Goal: Information Seeking & Learning: Learn about a topic

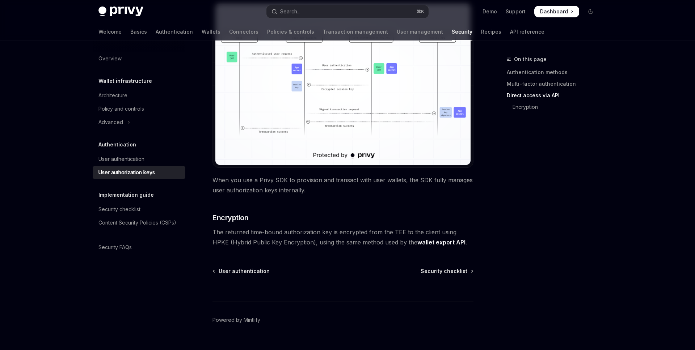
scroll to position [611, 0]
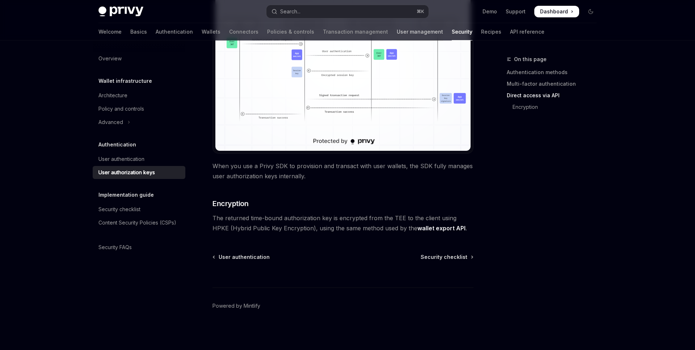
click at [396, 32] on link "User management" at bounding box center [419, 31] width 46 height 17
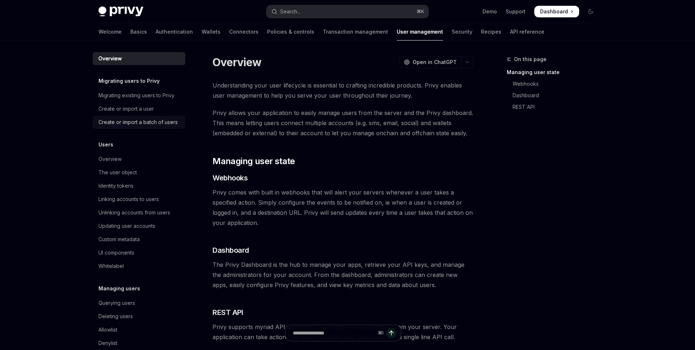
scroll to position [33, 0]
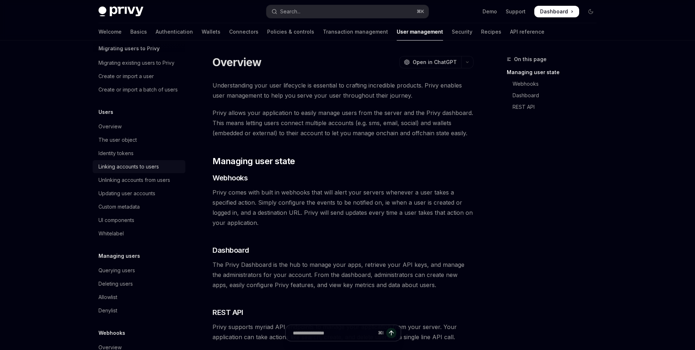
click at [130, 165] on div "Linking accounts to users" at bounding box center [128, 166] width 60 height 9
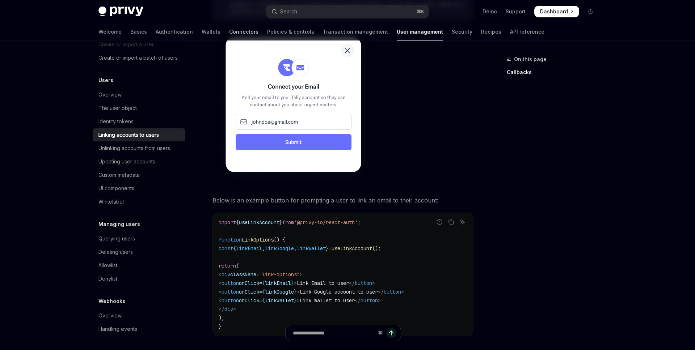
scroll to position [455, 0]
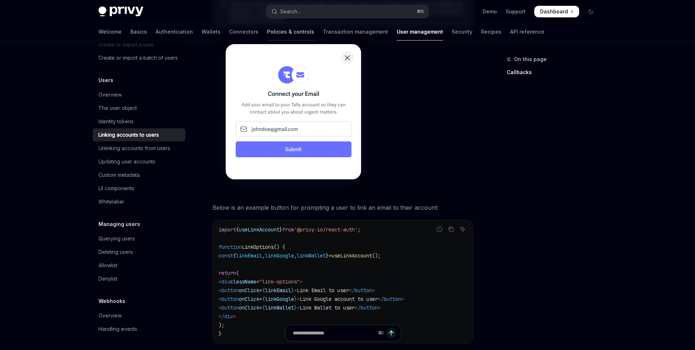
click at [267, 31] on link "Policies & controls" at bounding box center [290, 31] width 47 height 17
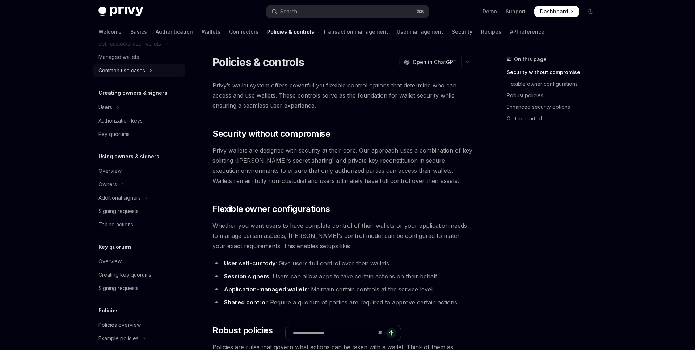
scroll to position [102, 0]
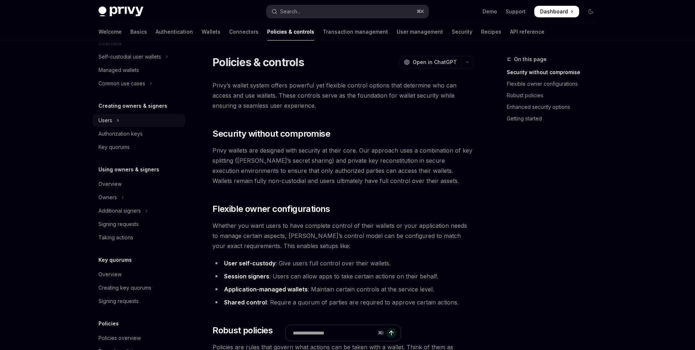
click at [124, 123] on button "Users" at bounding box center [139, 120] width 93 height 13
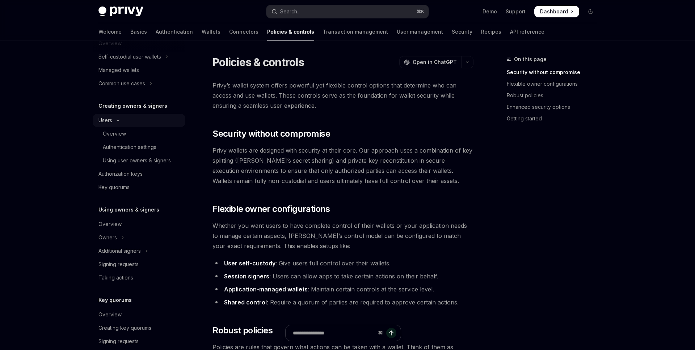
type textarea "*"
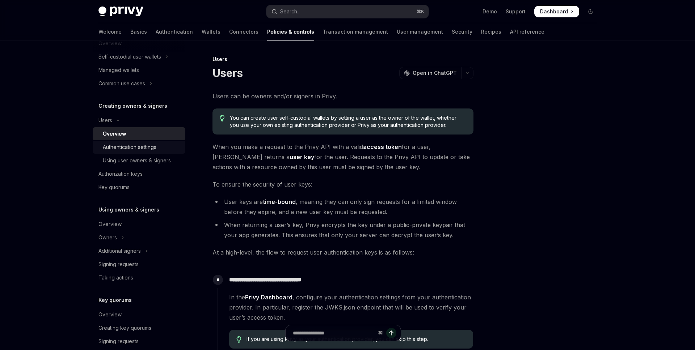
click at [137, 147] on div "Authentication settings" at bounding box center [130, 147] width 54 height 9
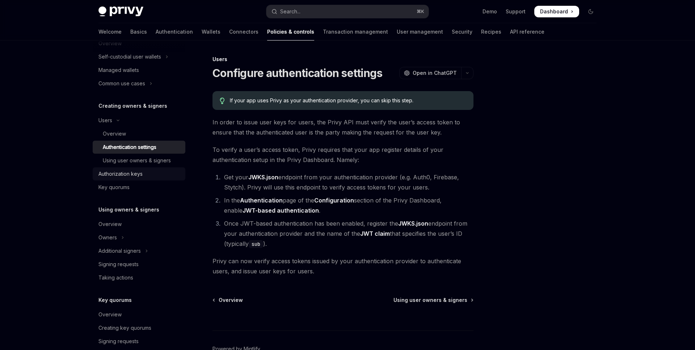
click at [115, 175] on div "Authorization keys" at bounding box center [120, 174] width 44 height 9
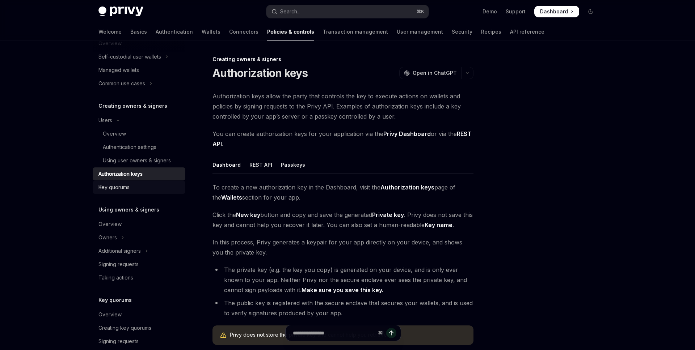
click at [124, 189] on div "Key quorums" at bounding box center [113, 187] width 31 height 9
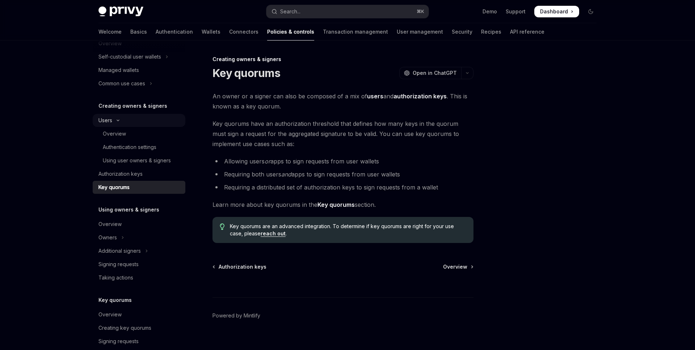
click at [98, 122] on button "Users" at bounding box center [139, 120] width 93 height 13
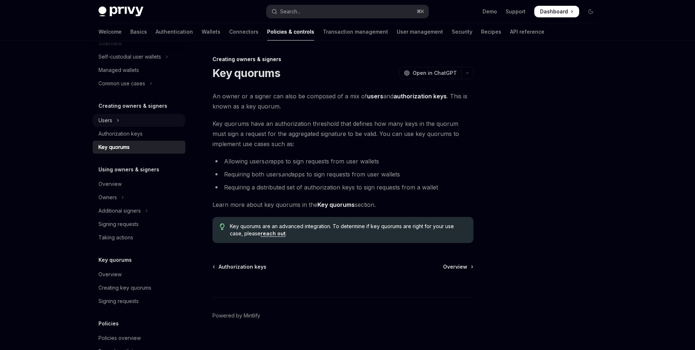
click at [98, 122] on button "Users" at bounding box center [139, 120] width 93 height 13
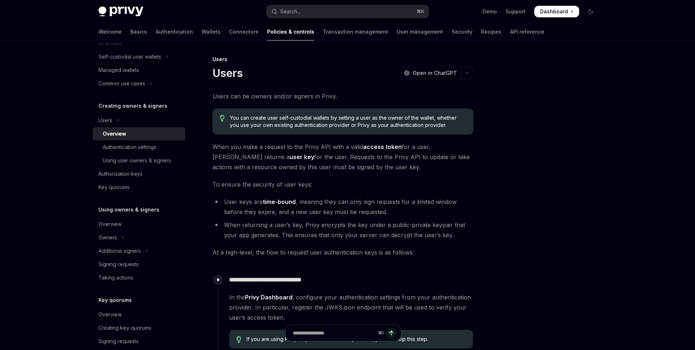
click at [110, 129] on div "Overview" at bounding box center [114, 133] width 23 height 9
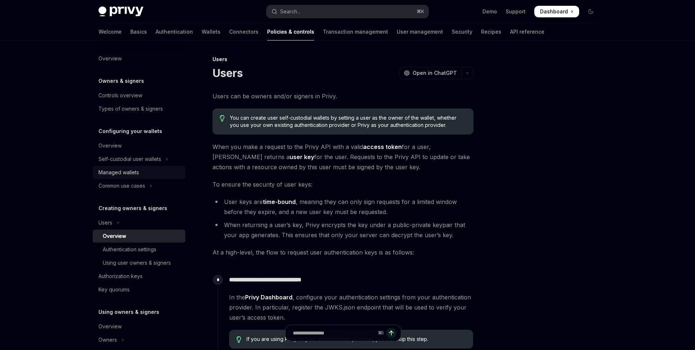
click at [135, 173] on div "Managed wallets" at bounding box center [118, 172] width 41 height 9
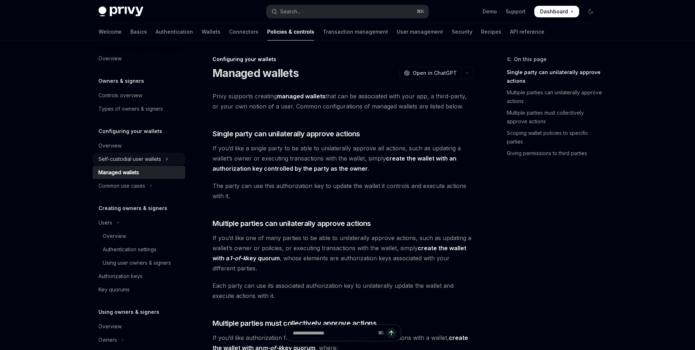
click at [136, 162] on div "Self-custodial user wallets" at bounding box center [129, 159] width 63 height 9
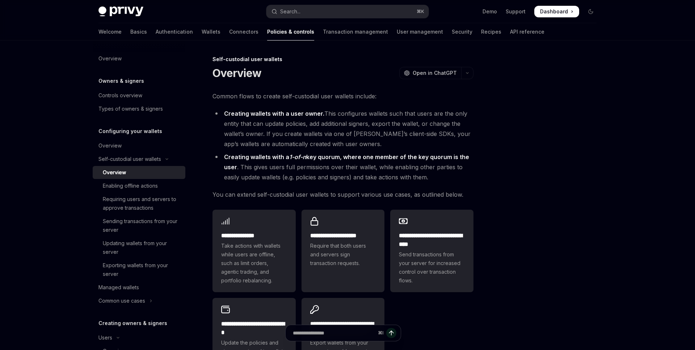
click at [131, 173] on div "Overview" at bounding box center [142, 172] width 78 height 9
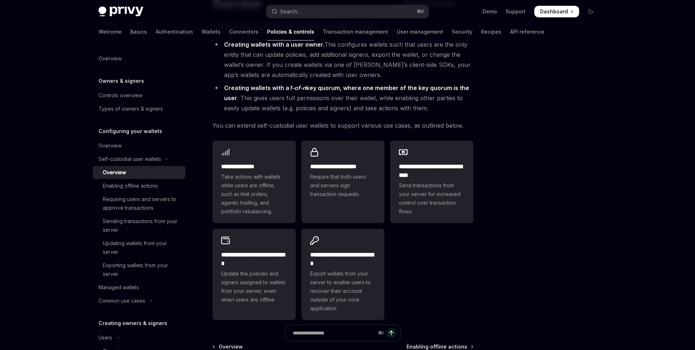
scroll to position [52, 0]
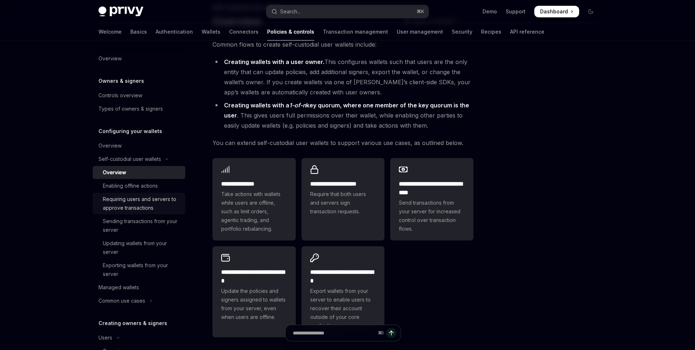
click at [140, 200] on div "Requiring users and servers to approve transactions" at bounding box center [142, 203] width 78 height 17
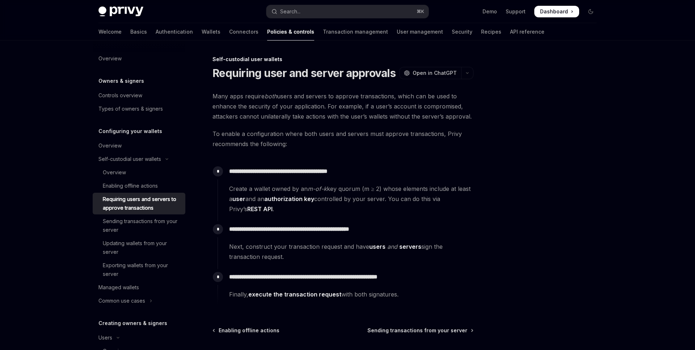
scroll to position [35, 0]
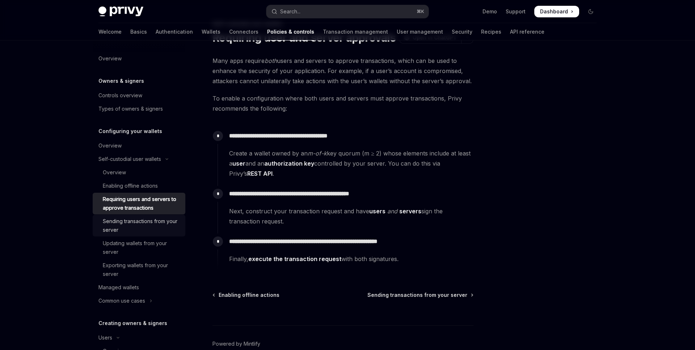
click at [139, 225] on div "Sending transactions from your server" at bounding box center [142, 225] width 78 height 17
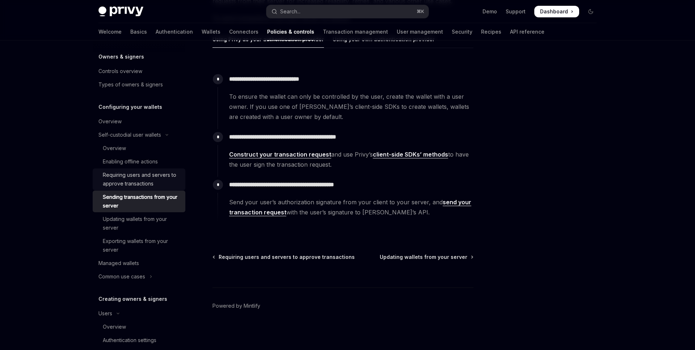
scroll to position [67, 0]
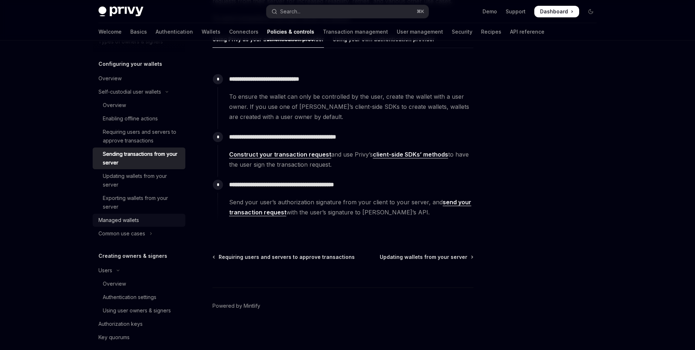
click at [113, 220] on div "Managed wallets" at bounding box center [118, 220] width 41 height 9
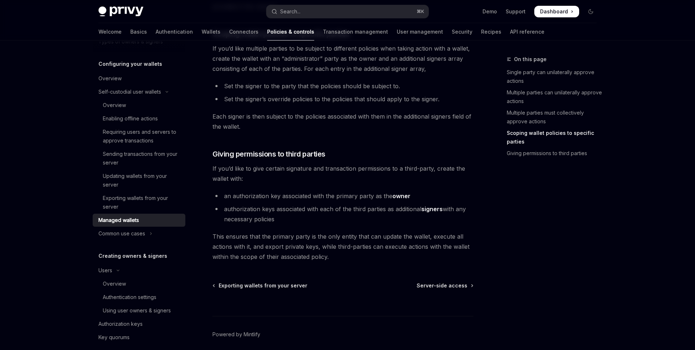
scroll to position [420, 0]
click at [132, 232] on div "Common use cases" at bounding box center [121, 233] width 47 height 9
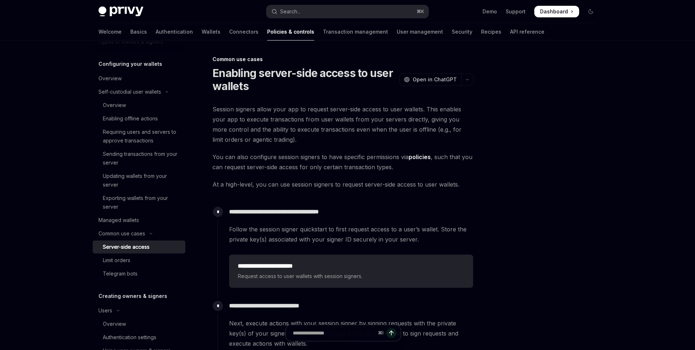
click at [140, 249] on div "Server-side access" at bounding box center [126, 247] width 47 height 9
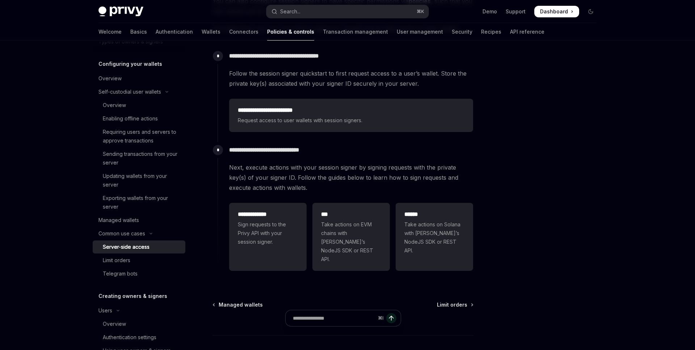
scroll to position [171, 0]
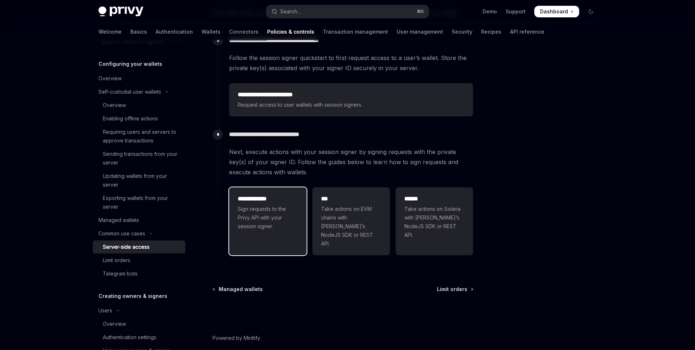
click at [261, 213] on span "Sign requests to the Privy API with your session signer." at bounding box center [268, 218] width 60 height 26
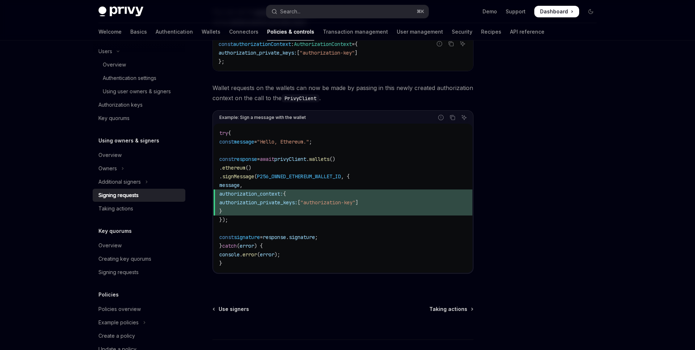
scroll to position [343, 0]
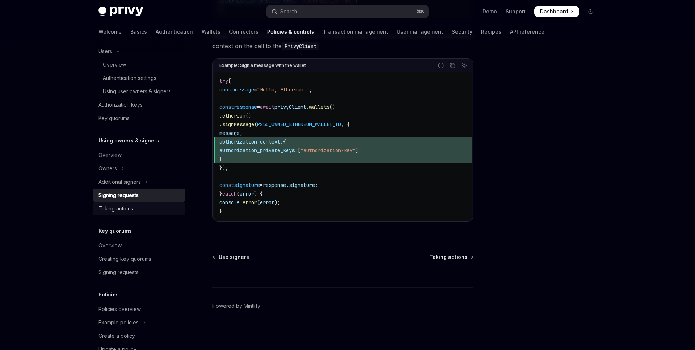
click at [122, 212] on div "Taking actions" at bounding box center [115, 208] width 35 height 9
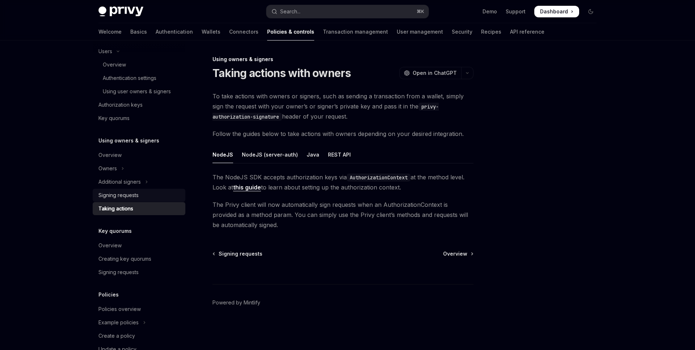
click at [121, 194] on div "Signing requests" at bounding box center [118, 195] width 40 height 9
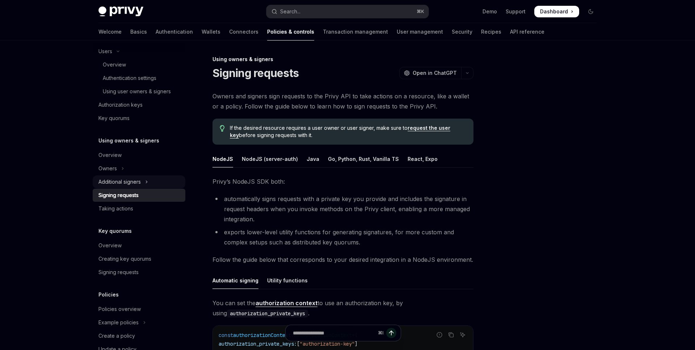
click at [121, 183] on div "Additional signers" at bounding box center [119, 182] width 42 height 9
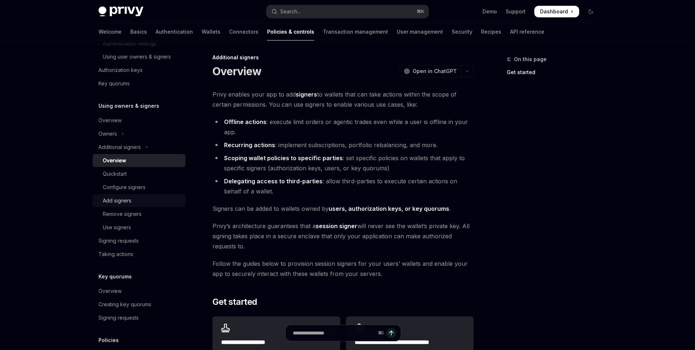
scroll to position [399, 0]
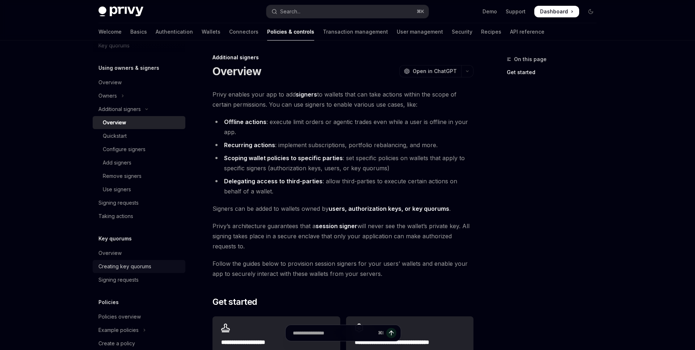
click at [133, 266] on div "Creating key quorums" at bounding box center [124, 266] width 53 height 9
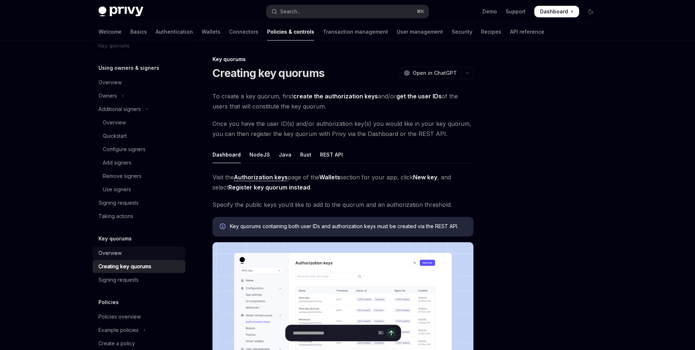
click at [105, 258] on link "Overview" at bounding box center [139, 253] width 93 height 13
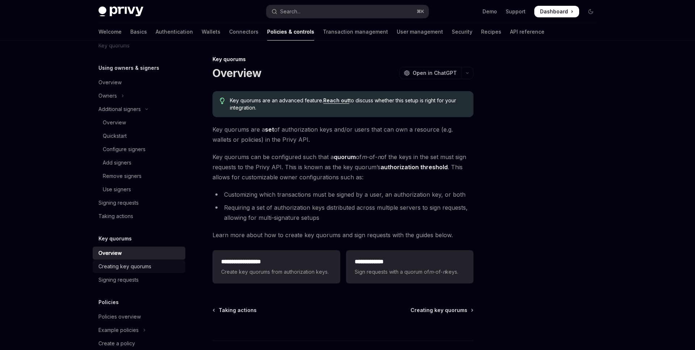
click at [132, 270] on div "Creating key quorums" at bounding box center [124, 266] width 53 height 9
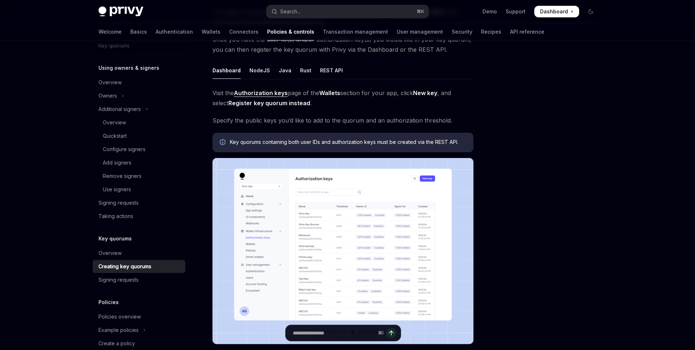
scroll to position [120, 0]
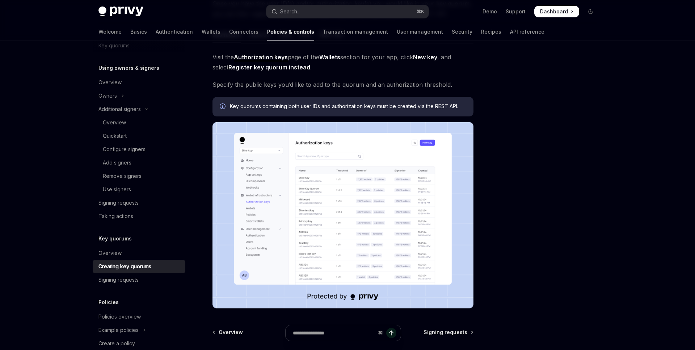
click at [436, 332] on div "⌘ I" at bounding box center [342, 336] width 261 height 27
click at [445, 333] on div "⌘ I" at bounding box center [342, 336] width 261 height 27
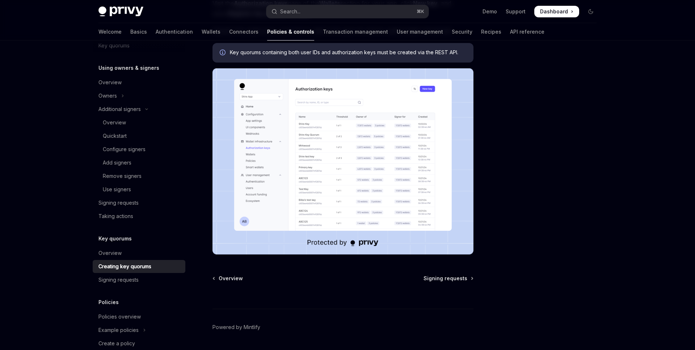
scroll to position [192, 0]
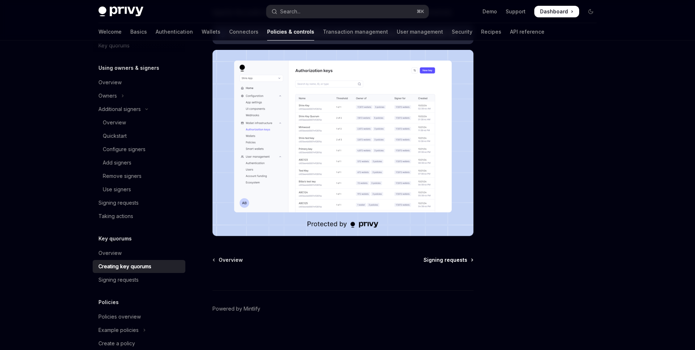
click at [469, 260] on link "Signing requests" at bounding box center [447, 259] width 49 height 7
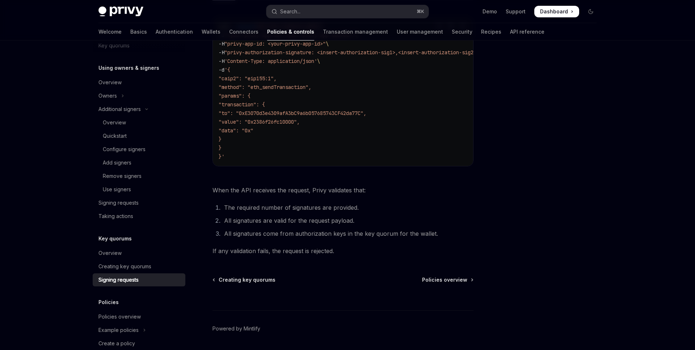
scroll to position [252, 0]
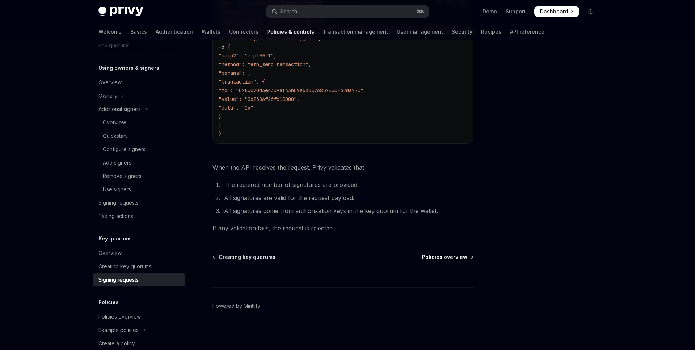
click at [430, 256] on span "Policies overview" at bounding box center [444, 257] width 45 height 7
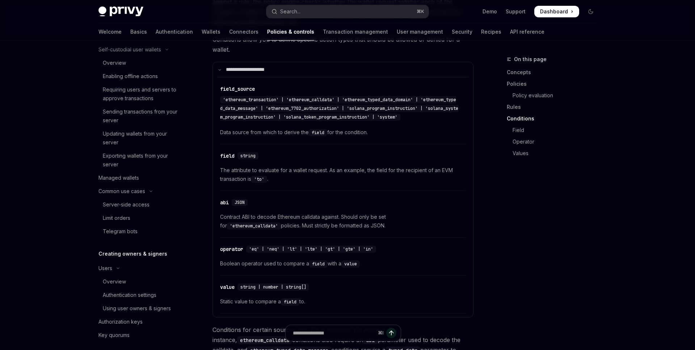
scroll to position [165, 0]
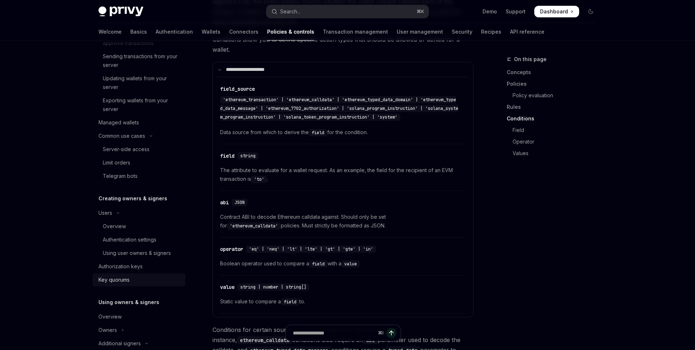
click at [123, 283] on div "Key quorums" at bounding box center [113, 280] width 31 height 9
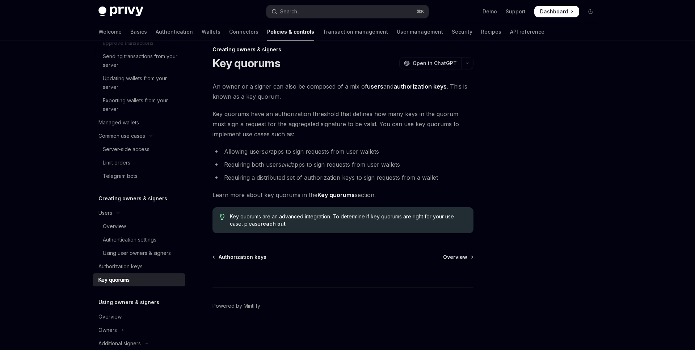
click at [78, 162] on div "Creating owners & signers Key quorums OpenAI Open in ChatGPT OpenAI Open in Cha…" at bounding box center [274, 197] width 399 height 305
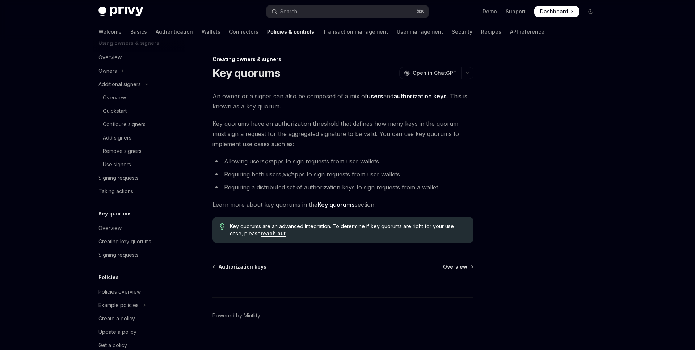
scroll to position [441, 0]
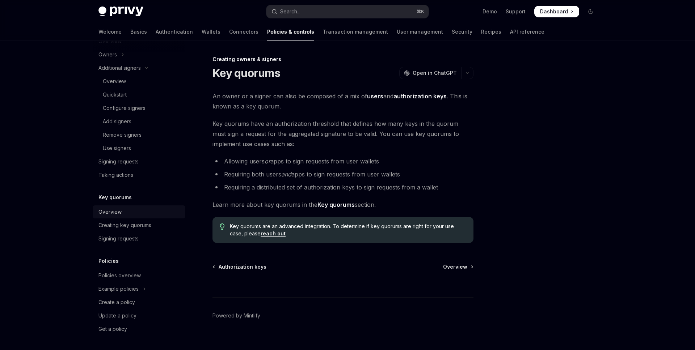
click at [115, 215] on div "Overview" at bounding box center [109, 212] width 23 height 9
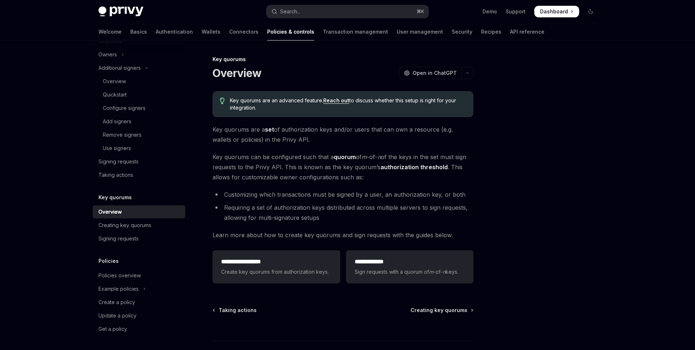
click at [309, 115] on div "Key quorums are an advanced feature. Reach out to discuss whether this setup is…" at bounding box center [342, 104] width 261 height 26
click at [256, 195] on li "Customizing which transactions must be signed by a user, an authorization key, …" at bounding box center [342, 195] width 261 height 10
click at [137, 109] on div "Configure signers" at bounding box center [124, 108] width 43 height 9
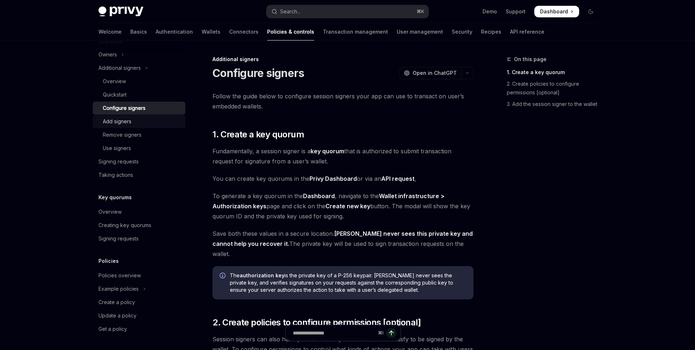
click at [124, 120] on div "Add signers" at bounding box center [117, 121] width 29 height 9
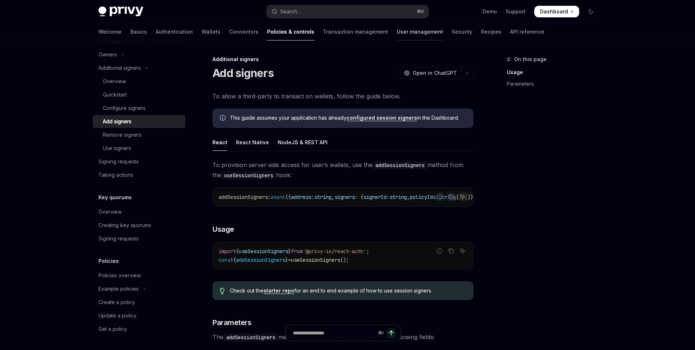
click at [396, 33] on link "User management" at bounding box center [419, 31] width 46 height 17
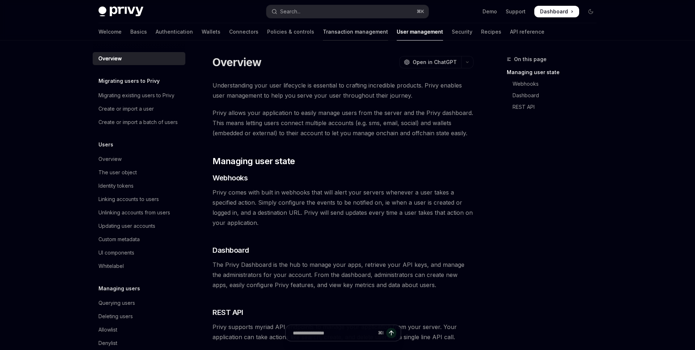
click at [323, 30] on link "Transaction management" at bounding box center [355, 31] width 65 height 17
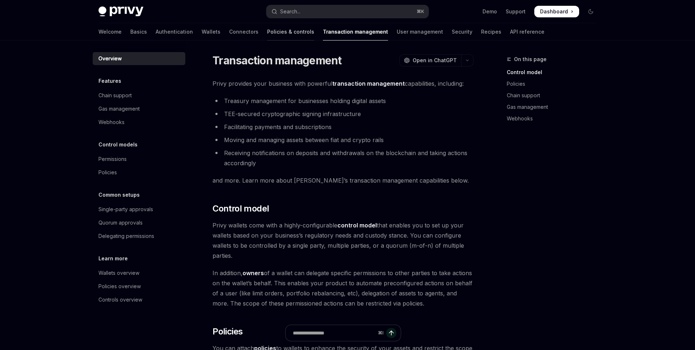
click at [267, 31] on link "Policies & controls" at bounding box center [290, 31] width 47 height 17
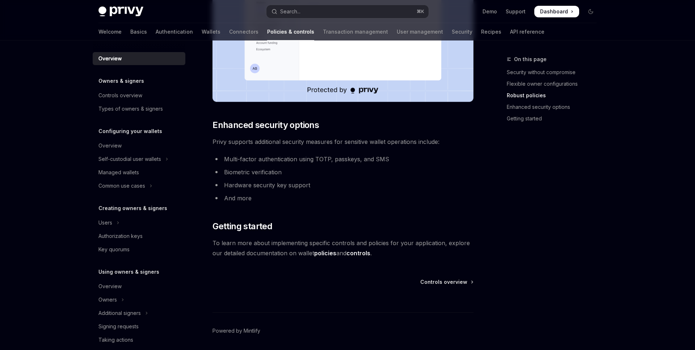
scroll to position [573, 0]
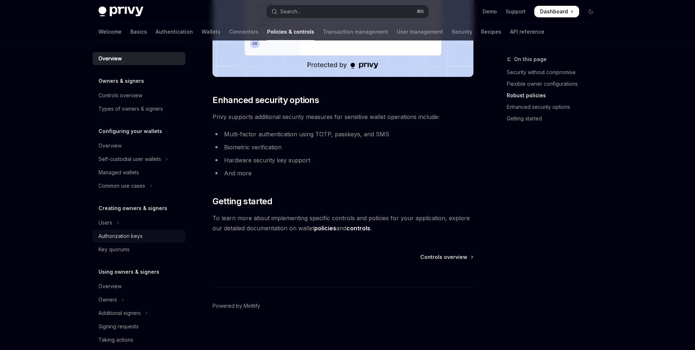
click at [133, 234] on div "Authorization keys" at bounding box center [120, 236] width 44 height 9
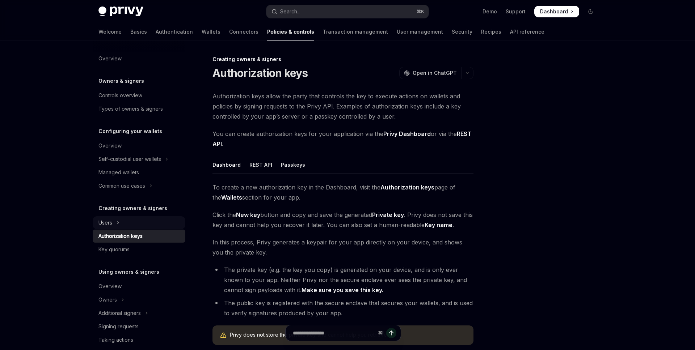
click at [116, 223] on icon "Toggle Users section" at bounding box center [117, 222] width 3 height 9
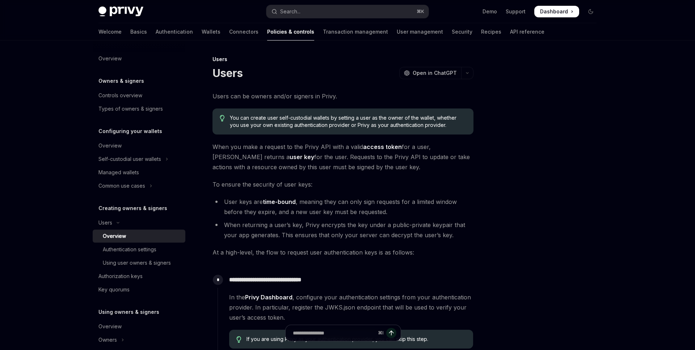
click at [117, 242] on link "Overview" at bounding box center [139, 236] width 93 height 13
type textarea "*"
drag, startPoint x: 106, startPoint y: 80, endPoint x: 110, endPoint y: 59, distance: 21.6
click at [107, 76] on div "Overview Owners & signers Controls overview Types of owners & signers Configuri…" at bounding box center [139, 296] width 93 height 489
click at [110, 59] on div "Overview" at bounding box center [109, 58] width 23 height 9
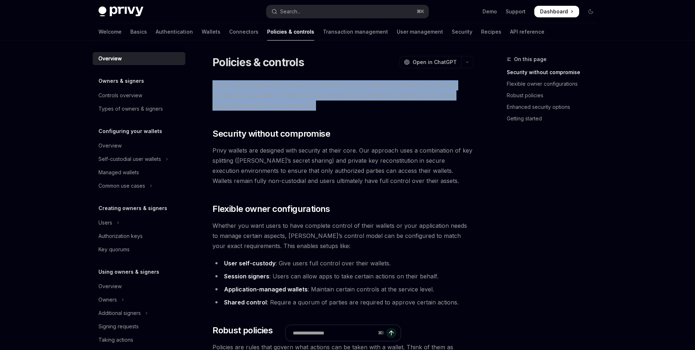
drag, startPoint x: 320, startPoint y: 105, endPoint x: 212, endPoint y: 86, distance: 109.8
click at [212, 86] on span "Privy’s wallet system offers powerful yet flexible control options that determi…" at bounding box center [342, 95] width 261 height 30
drag, startPoint x: 212, startPoint y: 85, endPoint x: 327, endPoint y: 107, distance: 116.3
click at [327, 107] on span "Privy’s wallet system offers powerful yet flexible control options that determi…" at bounding box center [342, 95] width 261 height 30
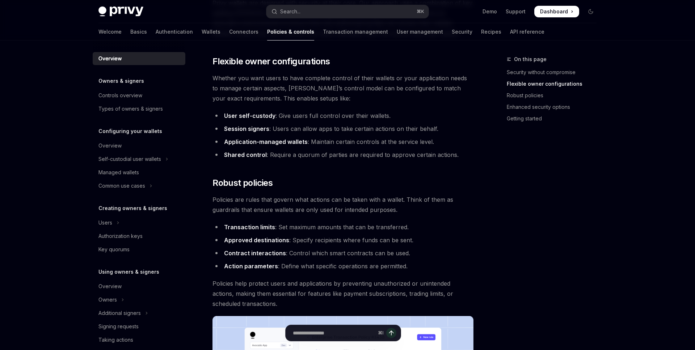
scroll to position [148, 0]
click at [314, 142] on li "Application-managed wallets : Maintain certain controls at the service level." at bounding box center [342, 141] width 261 height 10
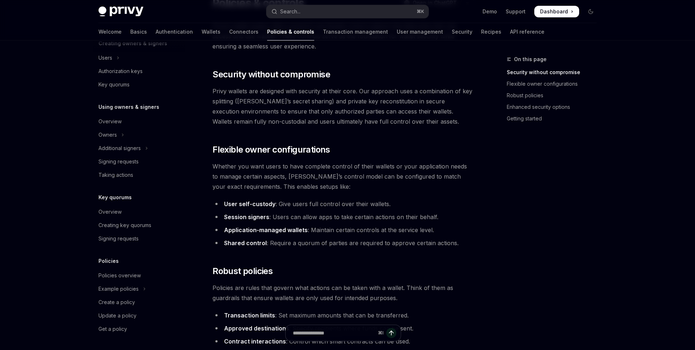
scroll to position [0, 0]
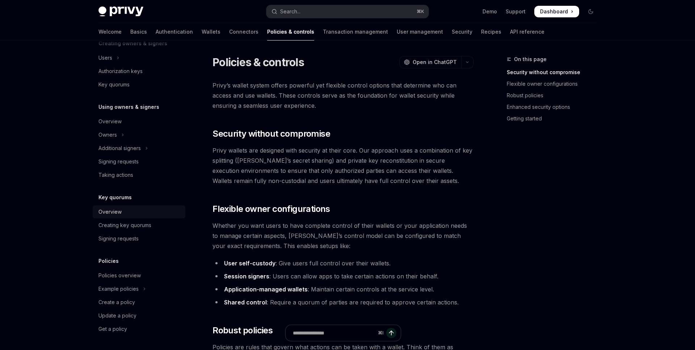
click at [114, 213] on div "Overview" at bounding box center [109, 212] width 23 height 9
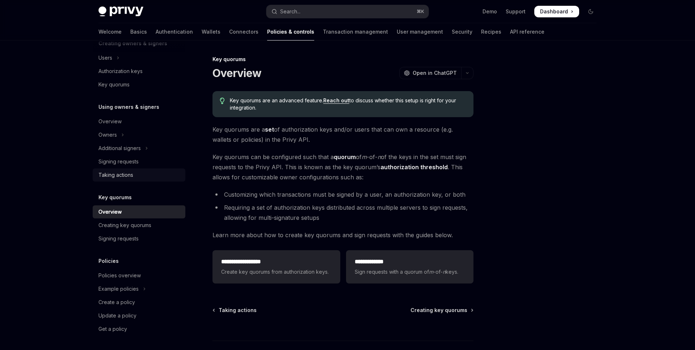
click at [118, 175] on div "Taking actions" at bounding box center [115, 175] width 35 height 9
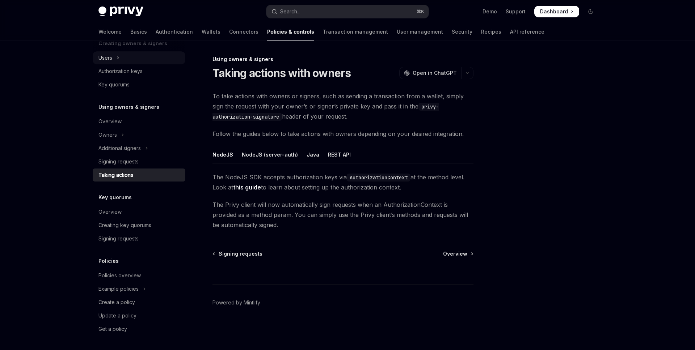
click at [124, 59] on button "Users" at bounding box center [139, 57] width 93 height 13
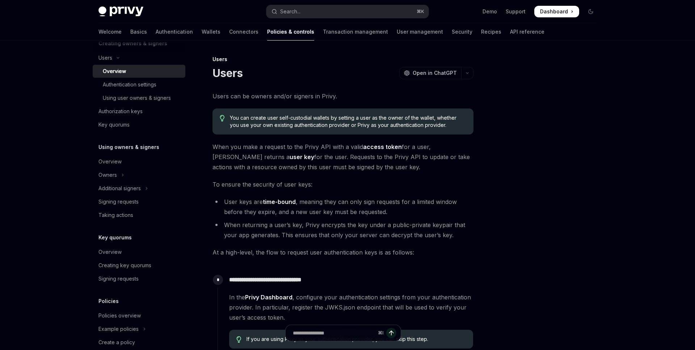
click at [124, 74] on div "Overview" at bounding box center [114, 71] width 23 height 9
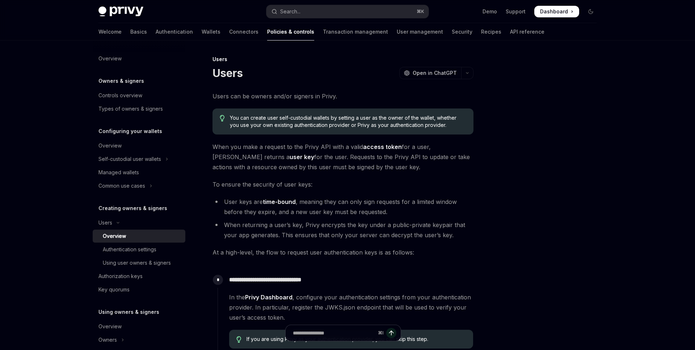
click at [75, 115] on div "**********" at bounding box center [274, 319] width 399 height 529
click at [394, 169] on span "When you make a request to the Privy API with a valid access token for a user, …" at bounding box center [342, 157] width 261 height 30
click at [357, 165] on span "When you make a request to the Privy API with a valid access token for a user, …" at bounding box center [342, 157] width 261 height 30
drag, startPoint x: 126, startPoint y: 11, endPoint x: 96, endPoint y: 12, distance: 30.4
click at [96, 12] on div "Privy Docs home page Search... ⌘ K Demo Support Dashboard Dashboard Search..." at bounding box center [347, 11] width 532 height 23
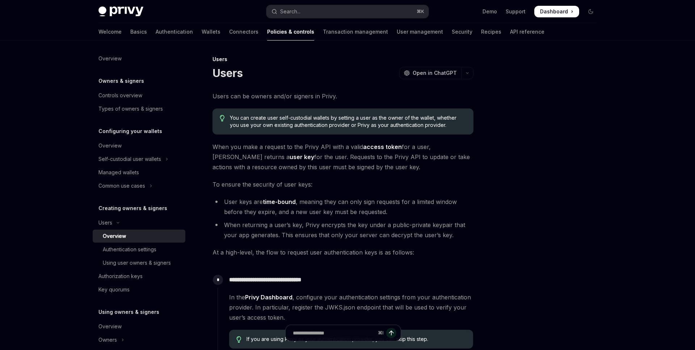
click at [61, 22] on div at bounding box center [347, 20] width 695 height 41
click at [358, 170] on span "When you make a request to the Privy API with a valid access token for a user, …" at bounding box center [342, 157] width 261 height 30
click at [118, 62] on div "Overview" at bounding box center [109, 58] width 23 height 9
type textarea "*"
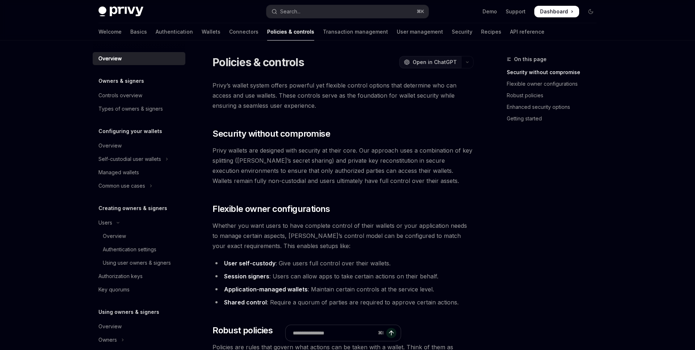
click at [445, 63] on span "Open in ChatGPT" at bounding box center [434, 62] width 44 height 7
click at [333, 9] on button "Search... ⌘ K" at bounding box center [347, 11] width 162 height 13
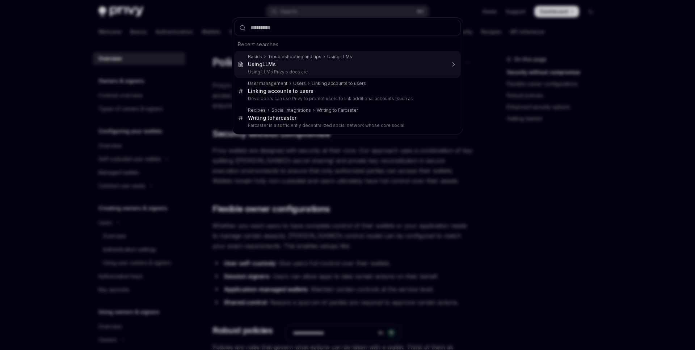
type textarea "*"
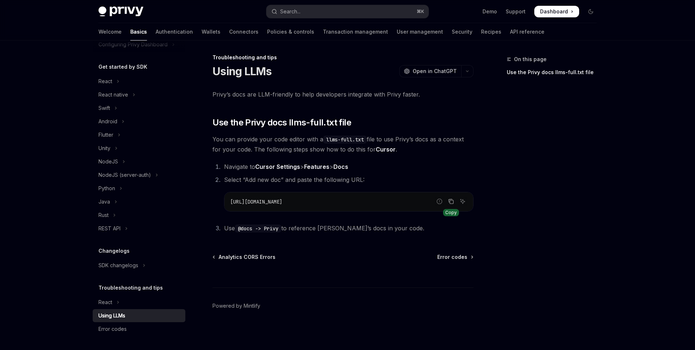
click at [452, 201] on icon "Copy the contents from the code block" at bounding box center [451, 202] width 6 height 6
click at [501, 93] on div "On this page Use the Privy docs llms-full.txt file" at bounding box center [547, 202] width 110 height 295
